Goal: Task Accomplishment & Management: Manage account settings

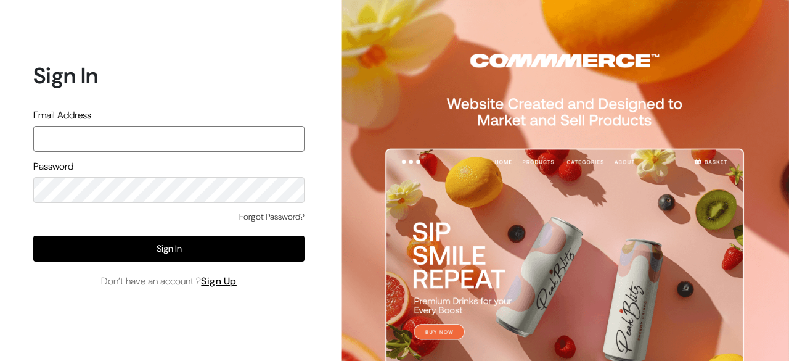
paste input "[PERSON_NAME][EMAIL_ADDRESS][DOMAIN_NAME]"
type input "[PERSON_NAME][EMAIL_ADDRESS][DOMAIN_NAME]"
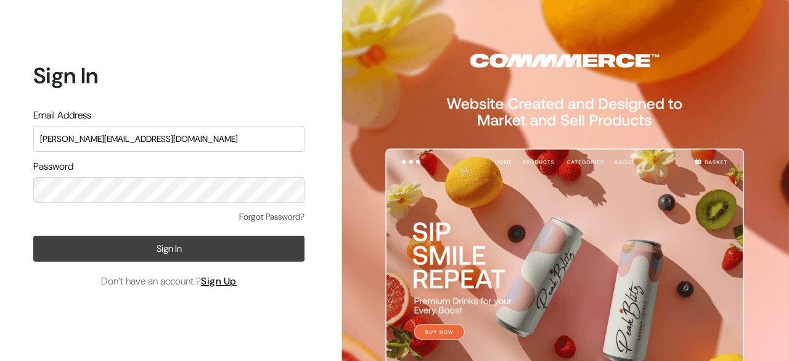
click at [183, 251] on button "Sign In" at bounding box center [168, 248] width 271 height 26
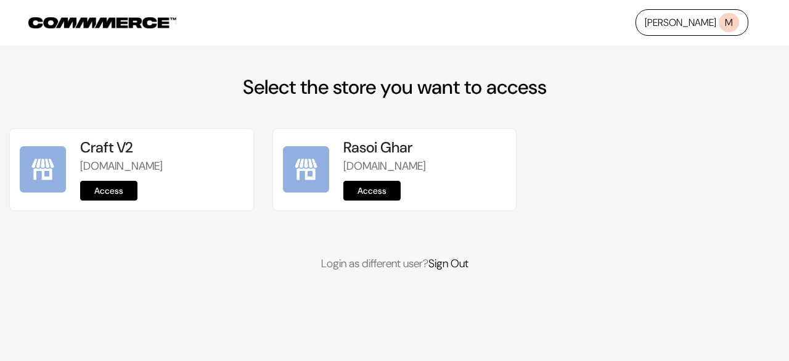
click at [377, 198] on link "Access" at bounding box center [371, 191] width 57 height 20
